Goal: Task Accomplishment & Management: Manage account settings

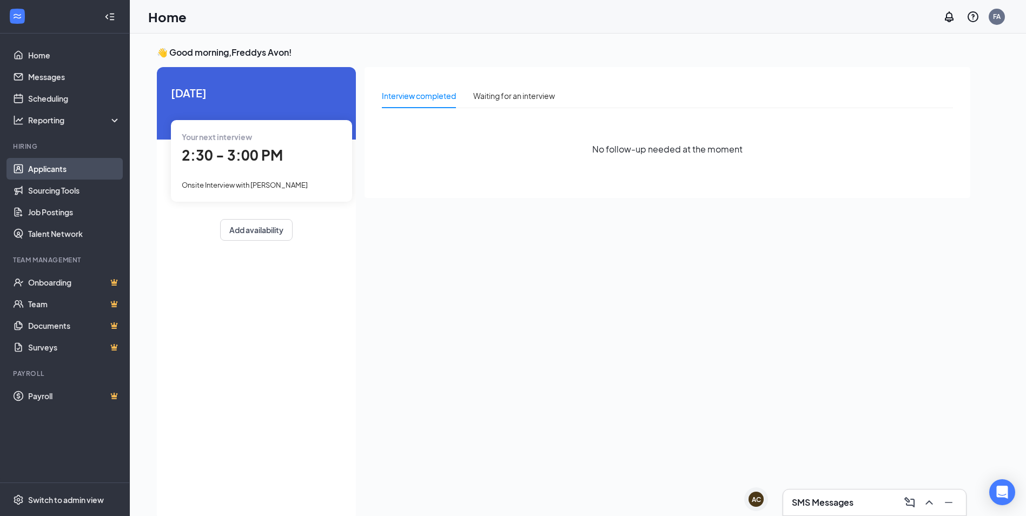
click at [67, 168] on link "Applicants" at bounding box center [74, 169] width 93 height 22
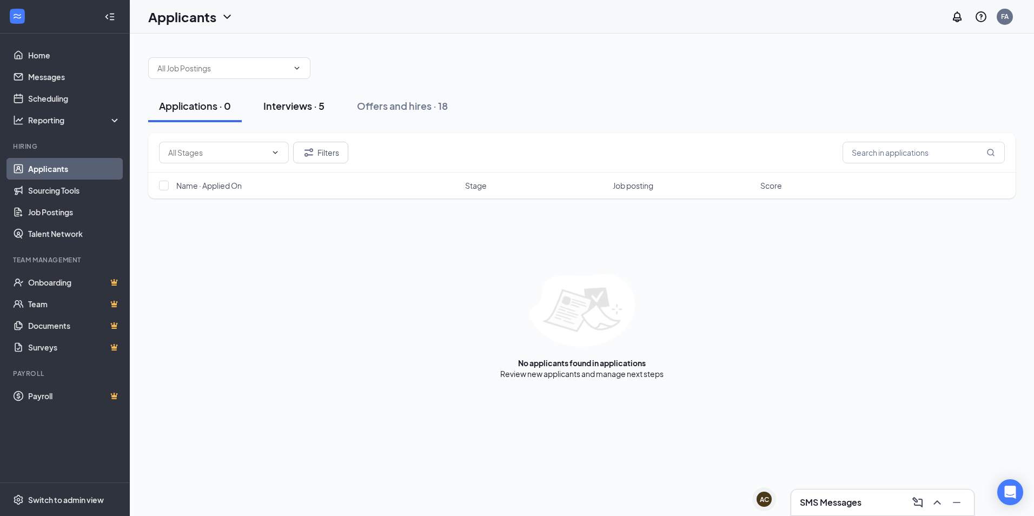
click at [290, 104] on div "Interviews · 5" at bounding box center [293, 106] width 61 height 14
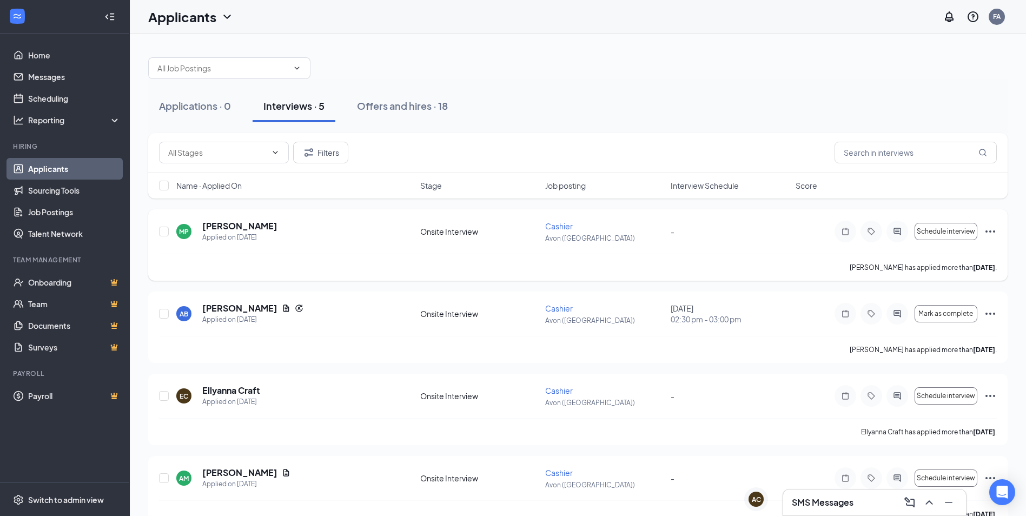
click at [995, 229] on icon "Ellipses" at bounding box center [990, 231] width 13 height 13
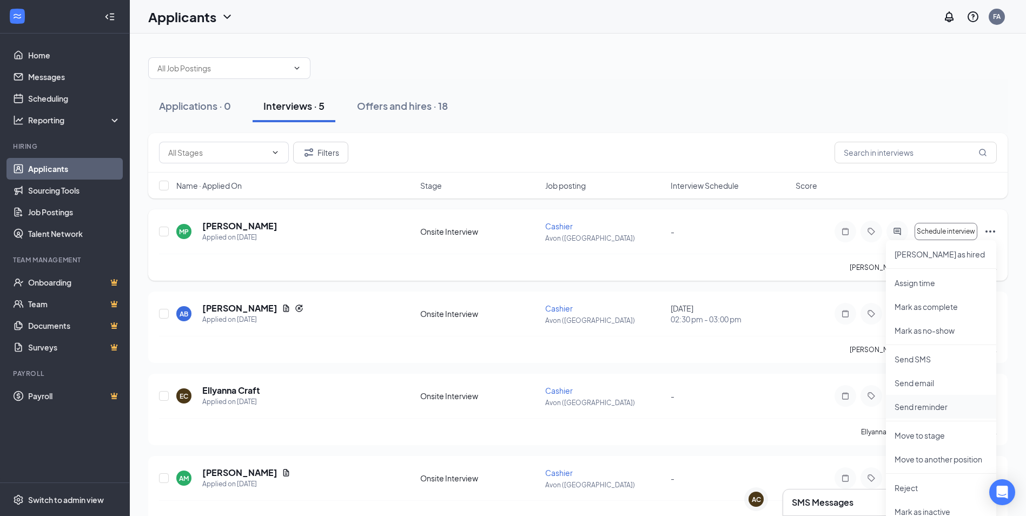
click at [933, 403] on p "Send reminder" at bounding box center [941, 406] width 93 height 11
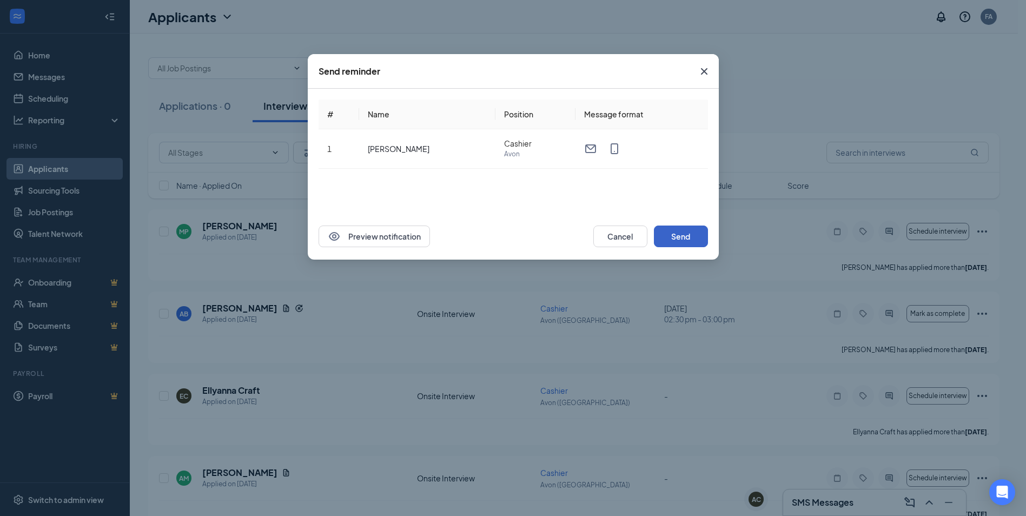
click at [681, 240] on button "Send" at bounding box center [681, 237] width 54 height 22
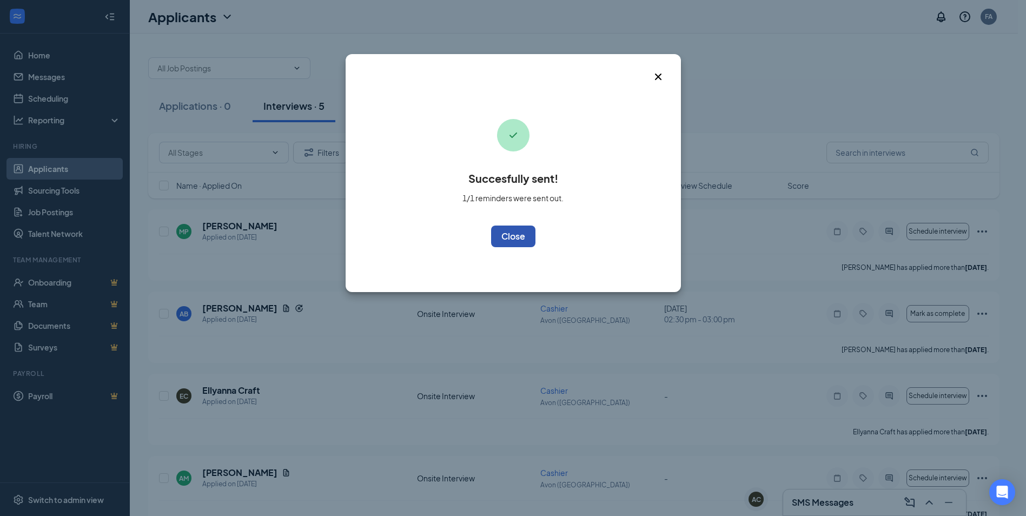
click at [520, 243] on button "OK" at bounding box center [513, 237] width 44 height 22
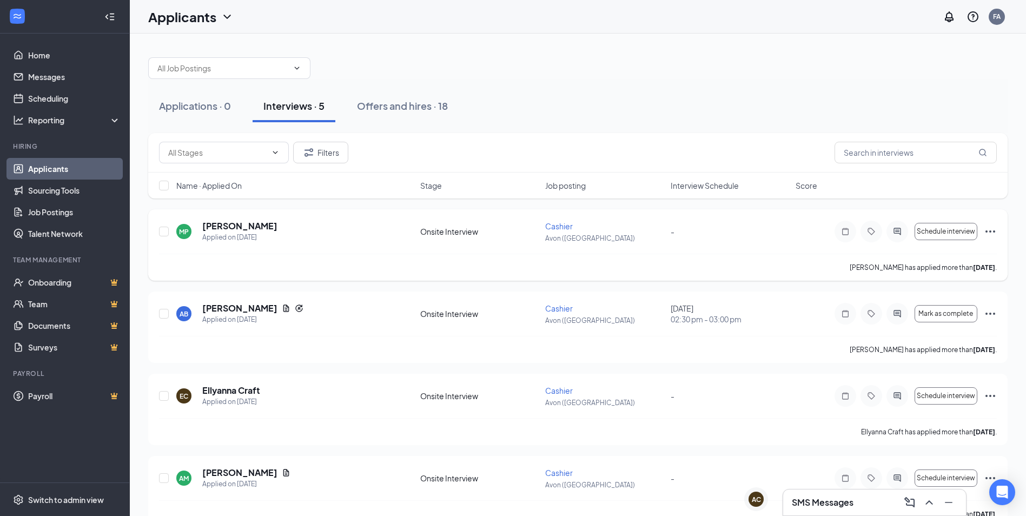
click at [900, 235] on icon "ActiveChat" at bounding box center [897, 231] width 13 height 9
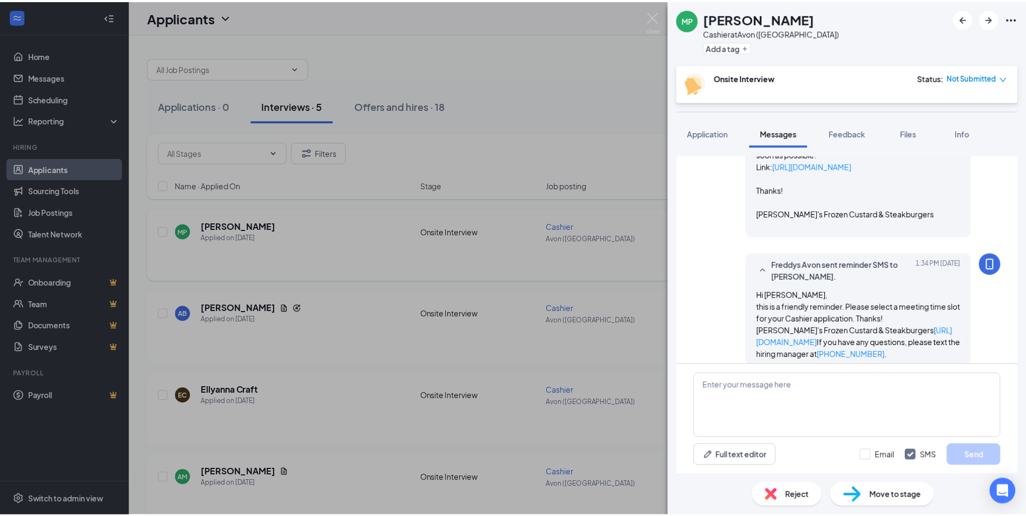
scroll to position [476, 0]
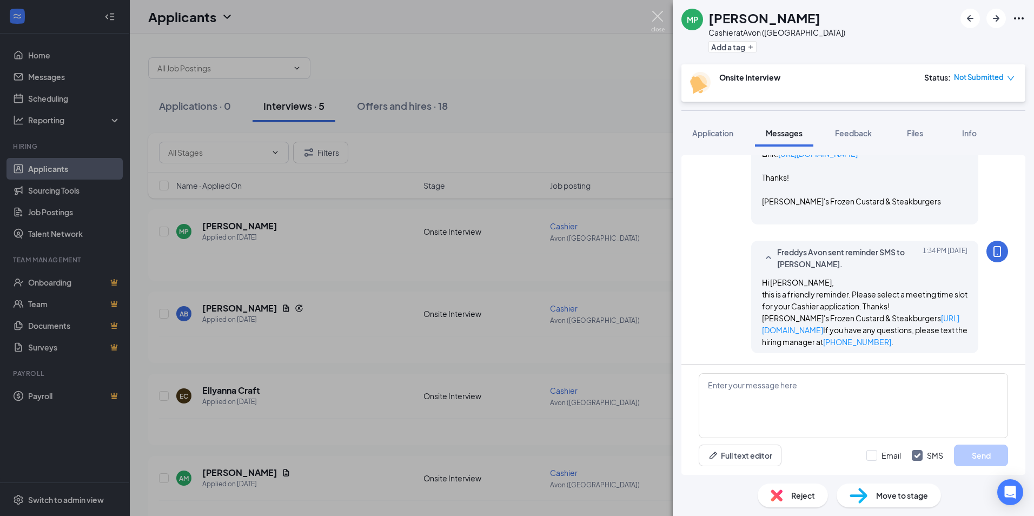
click at [662, 12] on img at bounding box center [658, 21] width 14 height 21
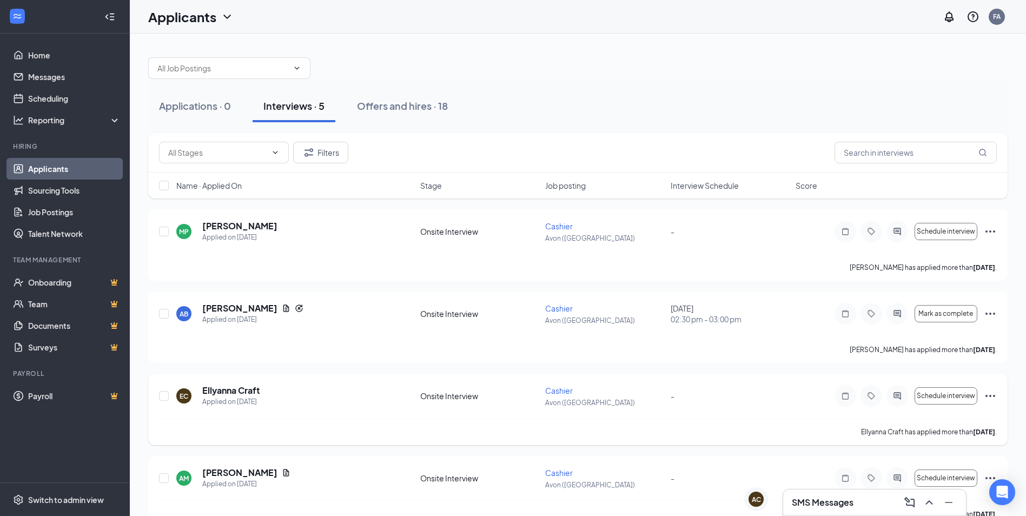
click at [992, 396] on icon "Ellipses" at bounding box center [990, 396] width 13 height 13
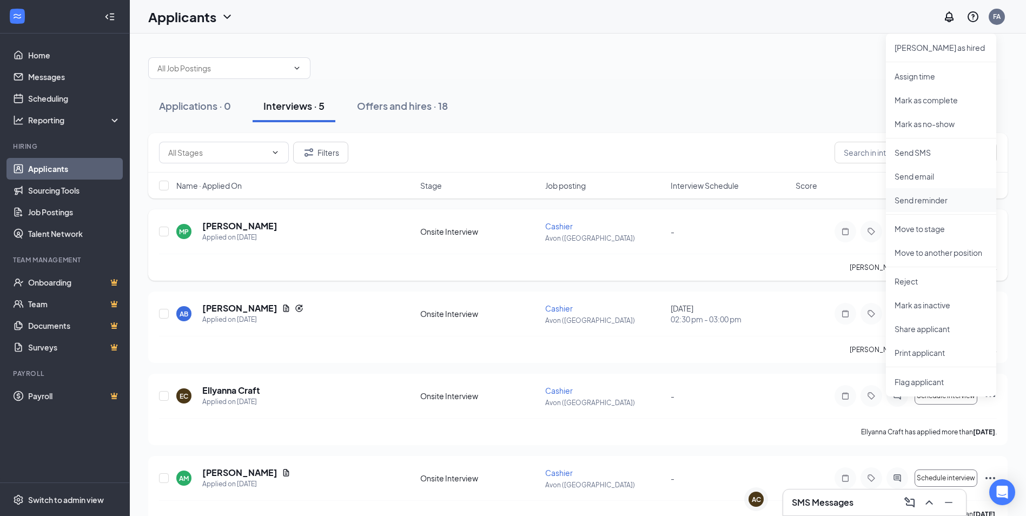
click at [931, 200] on p "Send reminder" at bounding box center [941, 200] width 93 height 11
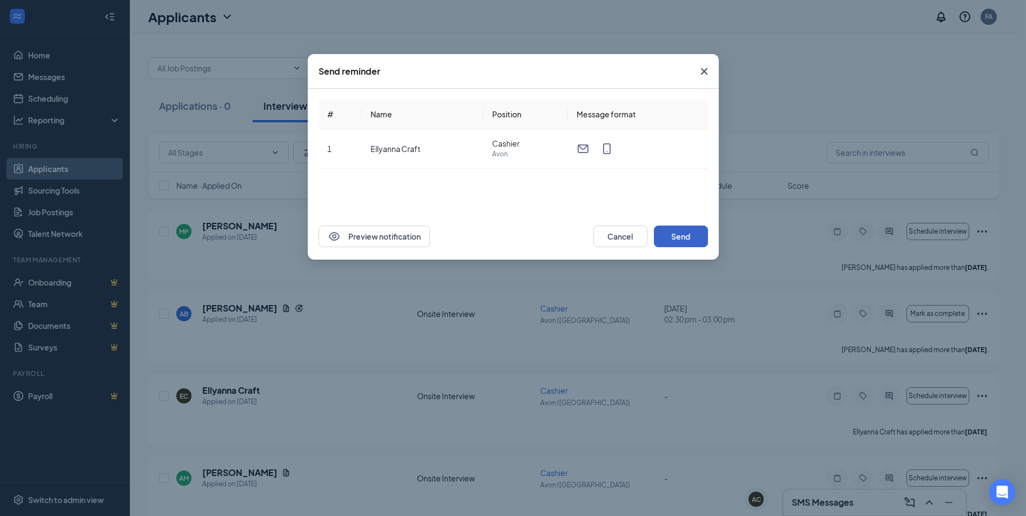
click at [690, 242] on button "Send" at bounding box center [681, 237] width 54 height 22
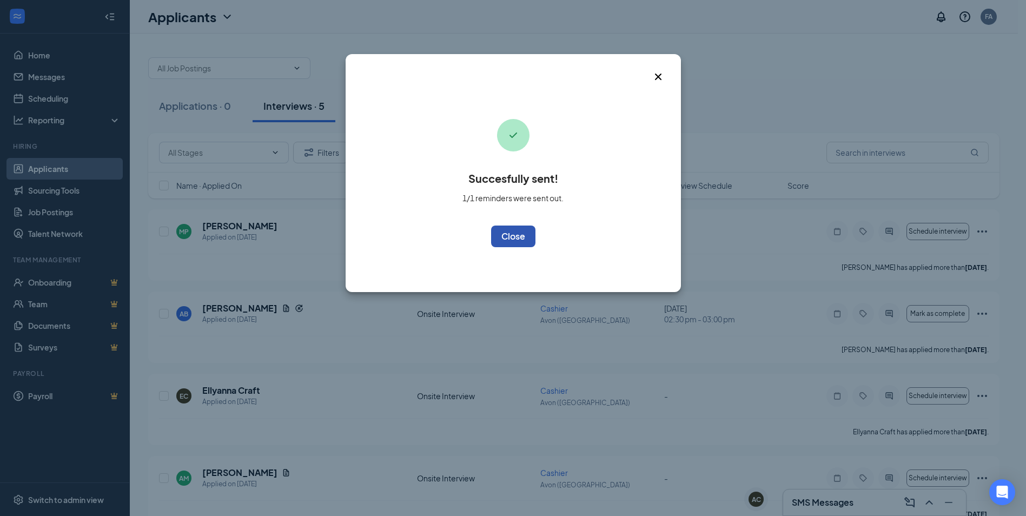
click at [515, 238] on button "OK" at bounding box center [513, 237] width 44 height 22
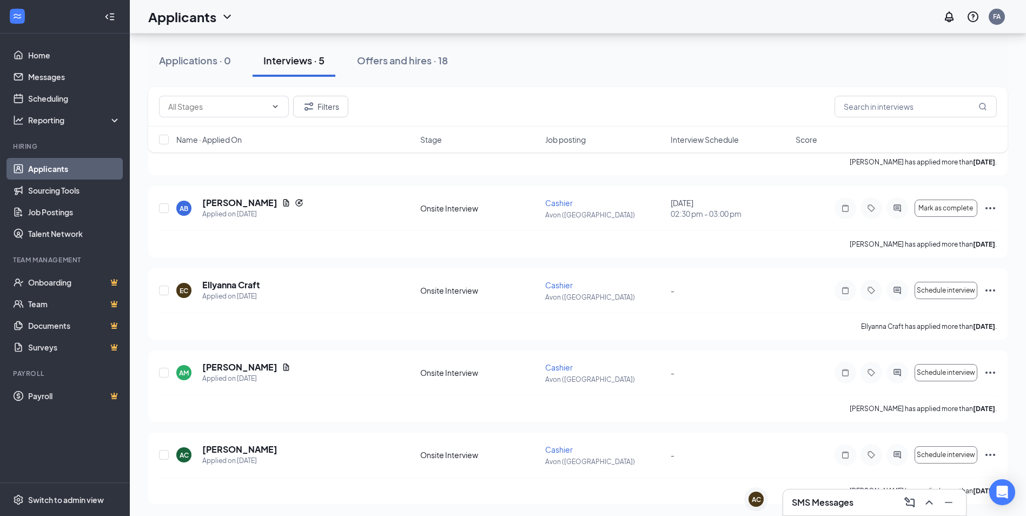
scroll to position [107, 0]
click at [994, 372] on icon "Ellipses" at bounding box center [991, 372] width 10 height 2
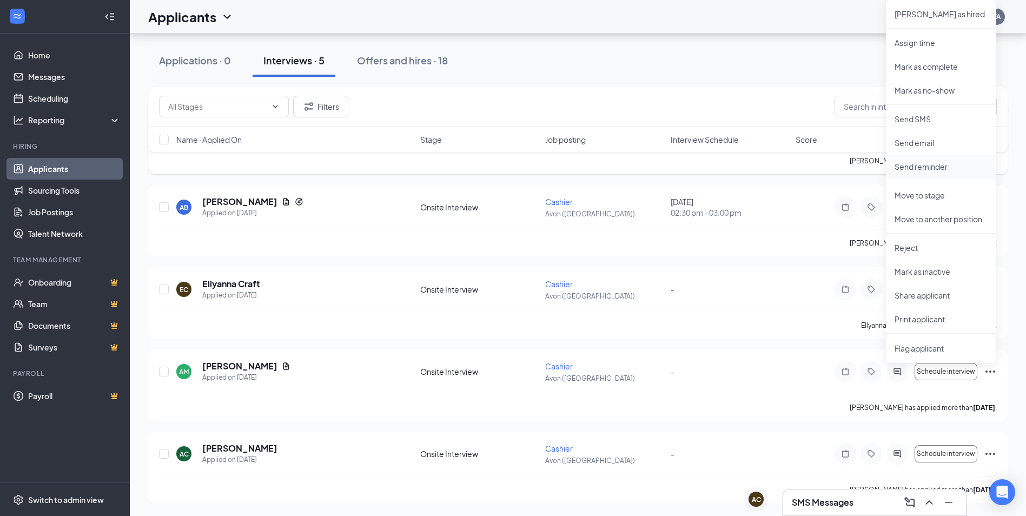
click at [938, 171] on p "Send reminder" at bounding box center [941, 166] width 93 height 11
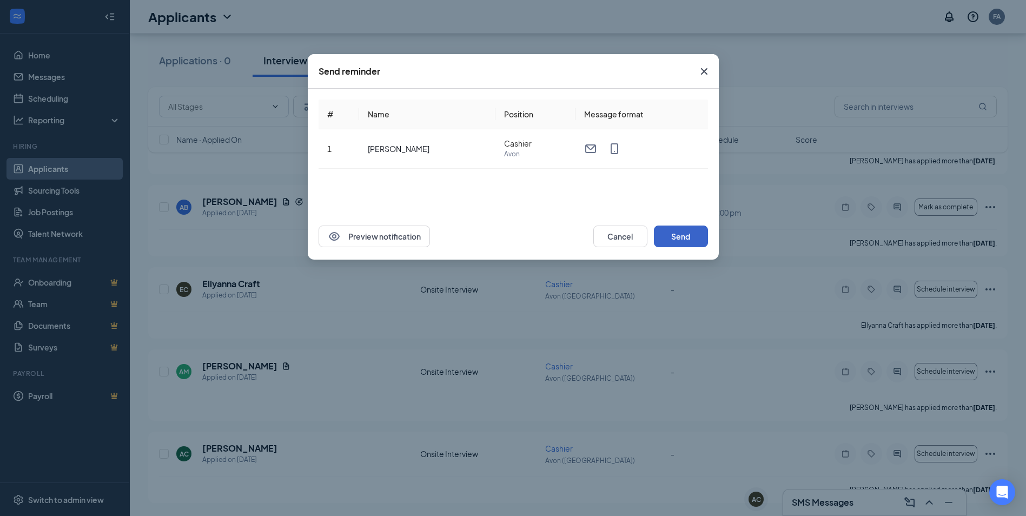
click at [680, 229] on button "Send" at bounding box center [681, 237] width 54 height 22
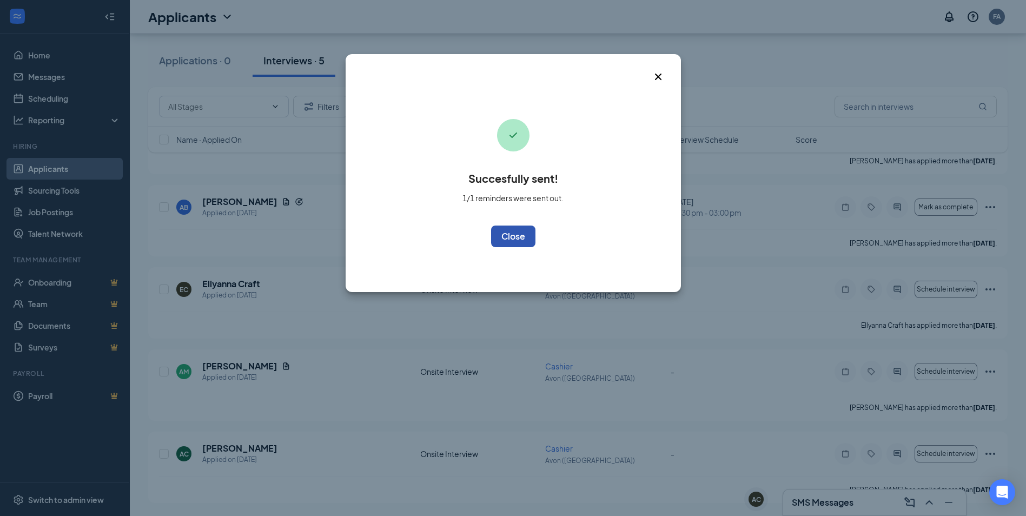
click at [514, 236] on button "OK" at bounding box center [513, 237] width 44 height 22
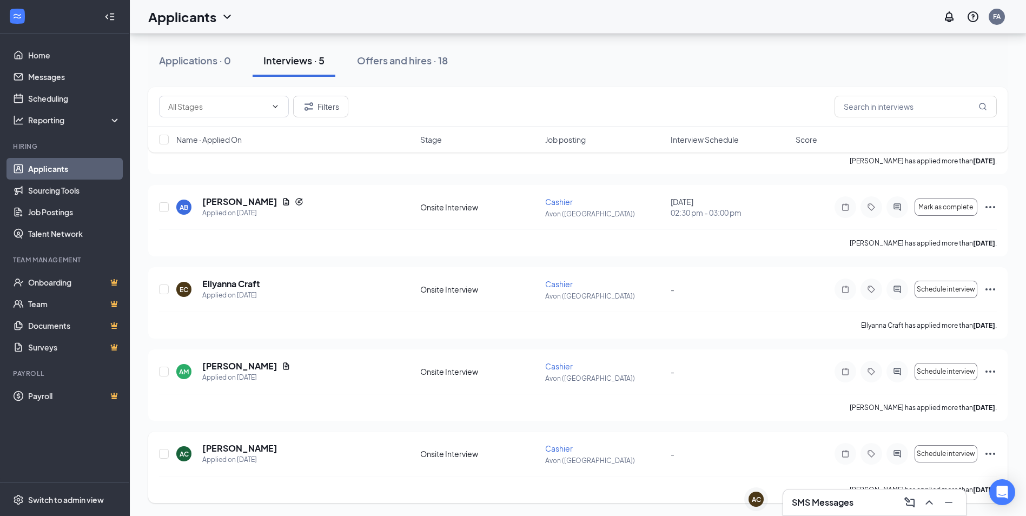
click at [988, 453] on icon "Ellipses" at bounding box center [990, 453] width 13 height 13
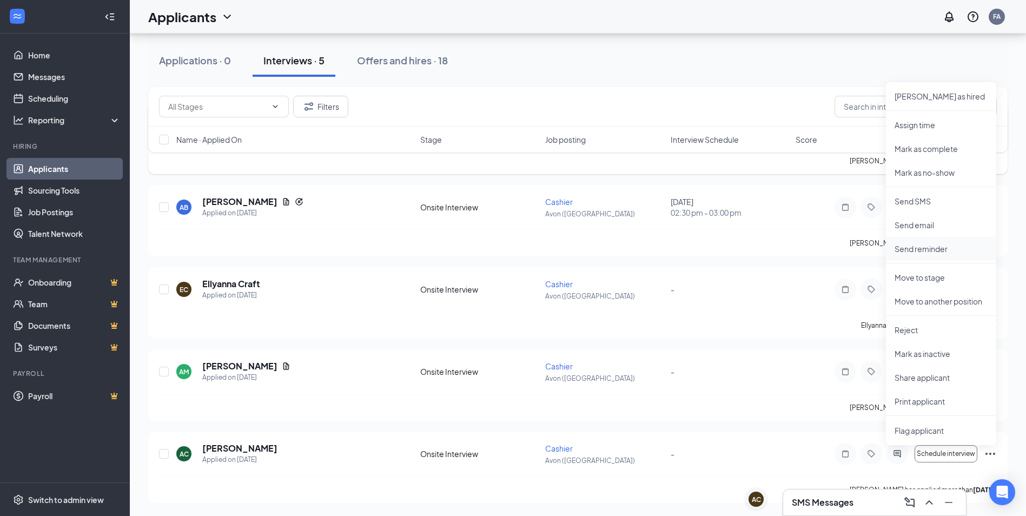
click at [933, 250] on p "Send reminder" at bounding box center [941, 248] width 93 height 11
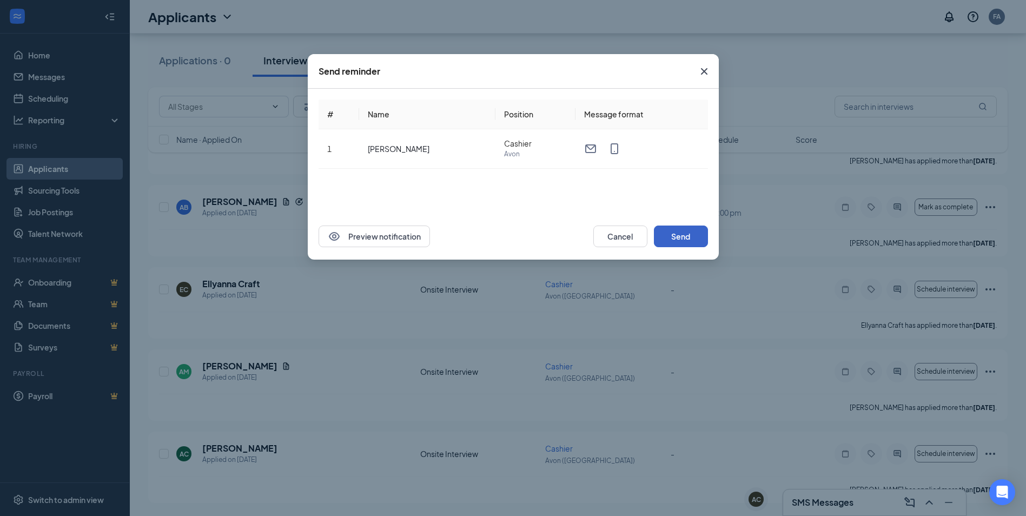
click at [688, 236] on button "Send" at bounding box center [681, 237] width 54 height 22
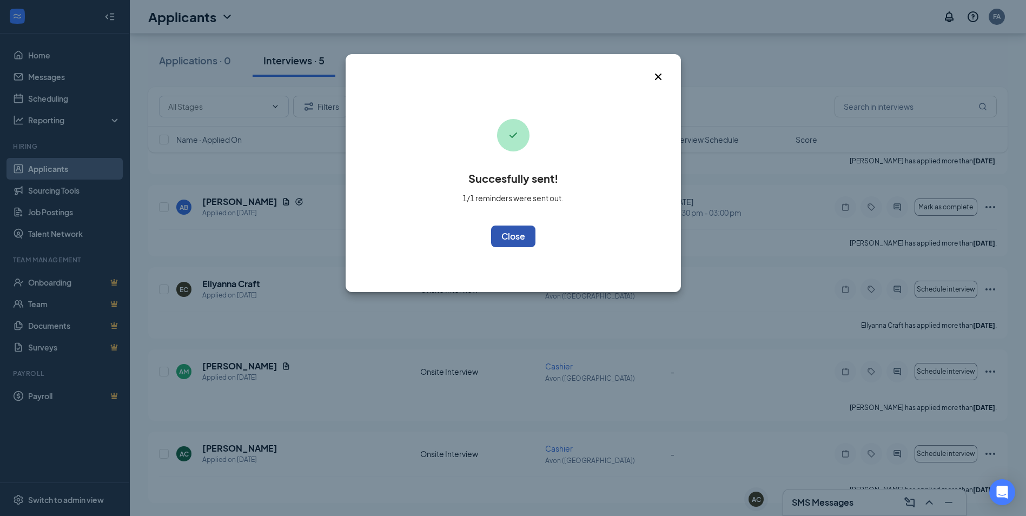
click at [516, 236] on button "OK" at bounding box center [513, 237] width 44 height 22
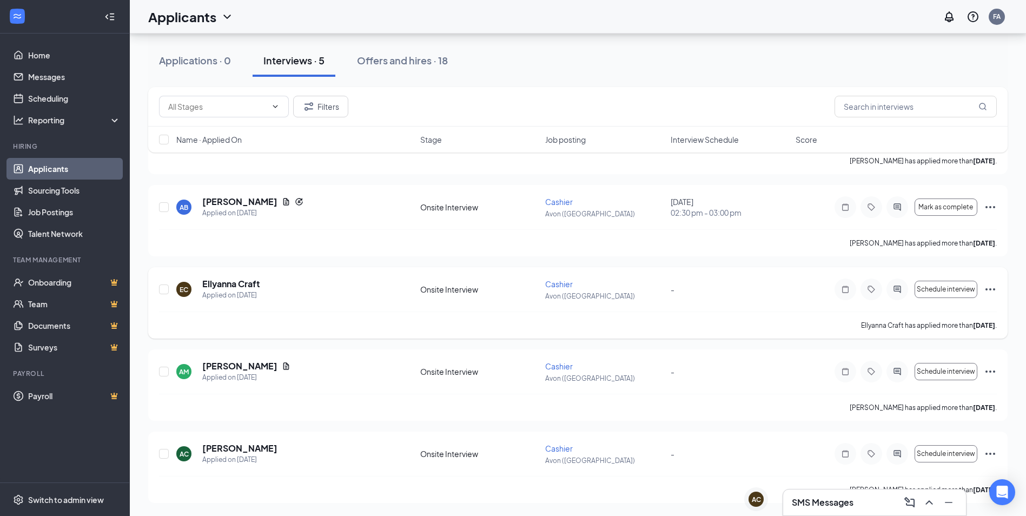
scroll to position [0, 0]
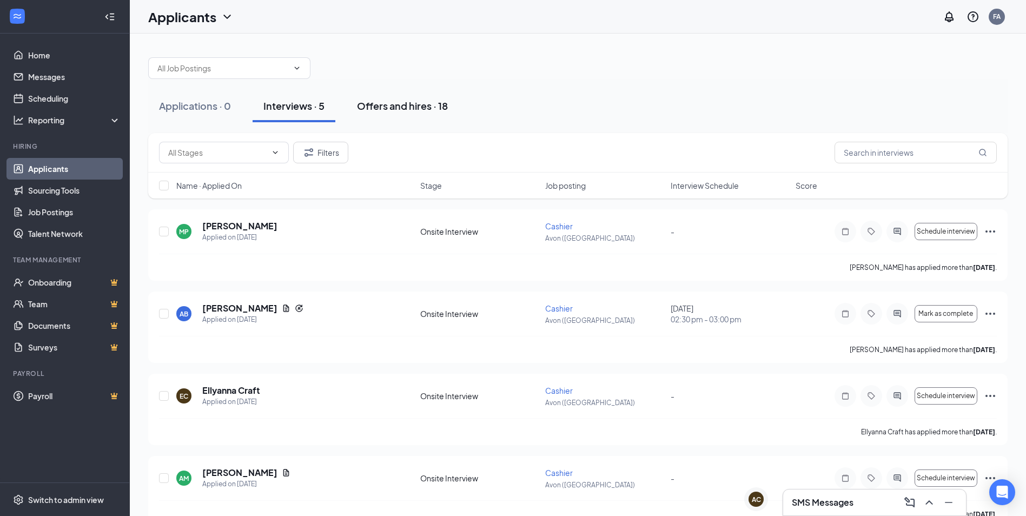
click at [432, 117] on button "Offers and hires · 18" at bounding box center [402, 106] width 113 height 32
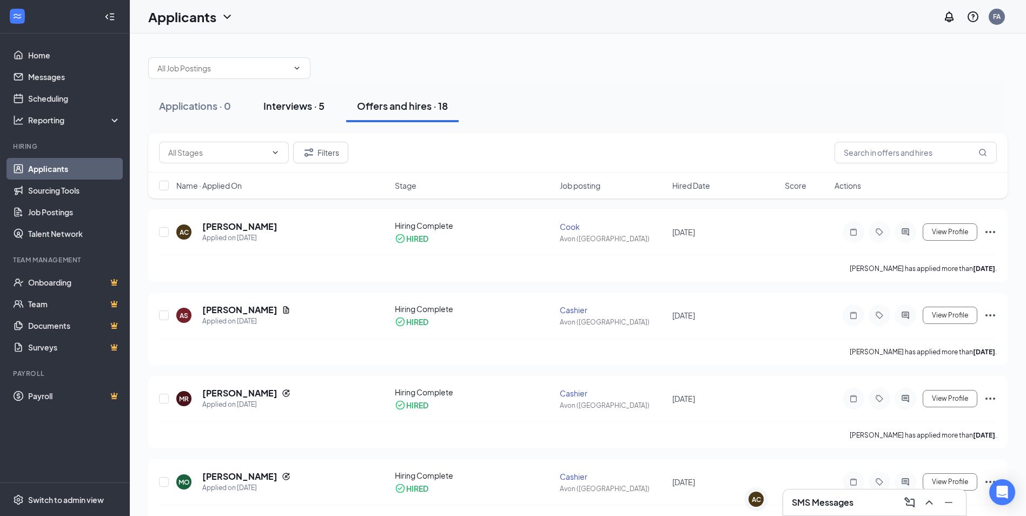
click at [318, 104] on div "Interviews · 5" at bounding box center [293, 106] width 61 height 14
